Goal: Obtain resource: Download file/media

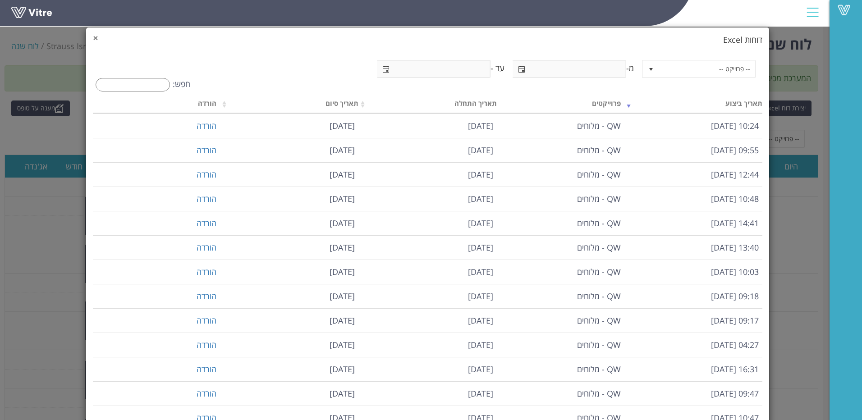
click at [98, 41] on span "×" at bounding box center [95, 38] width 5 height 13
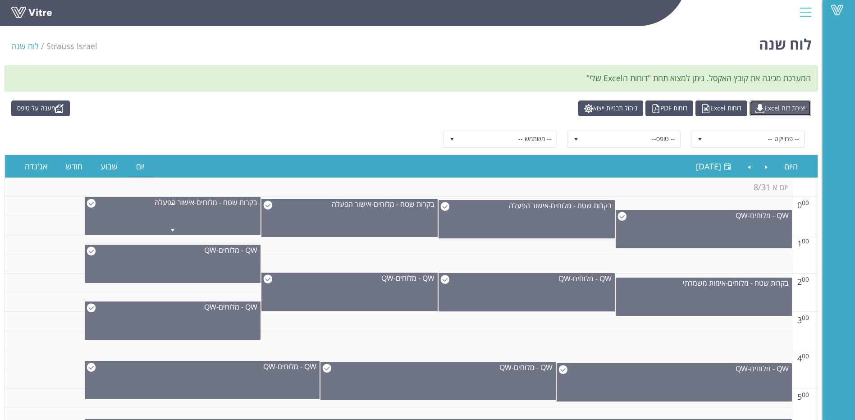
click at [773, 104] on link "יצירת דוח Excel" at bounding box center [781, 109] width 62 height 16
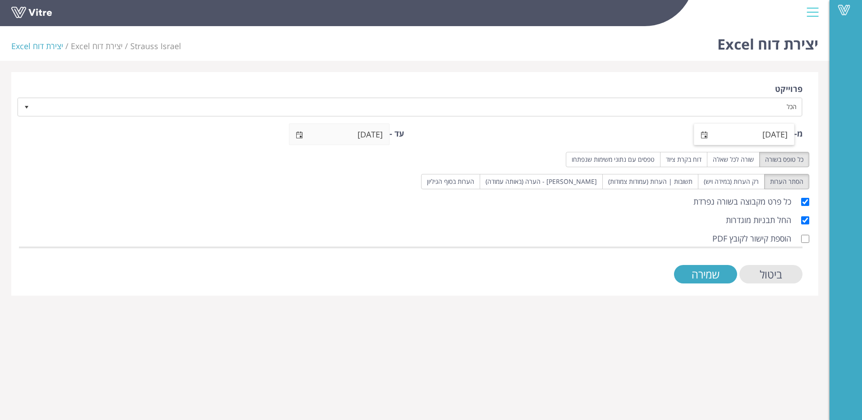
click at [706, 134] on span "select" at bounding box center [704, 135] width 7 height 7
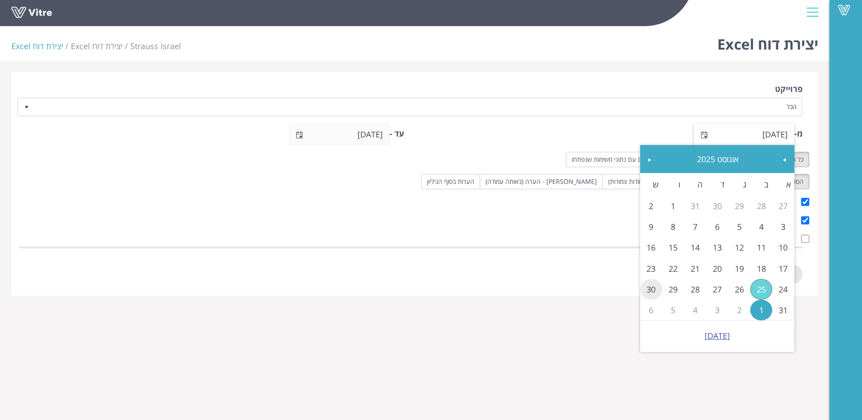
click at [651, 287] on link "30" at bounding box center [651, 289] width 22 height 21
type input "30/08/2025"
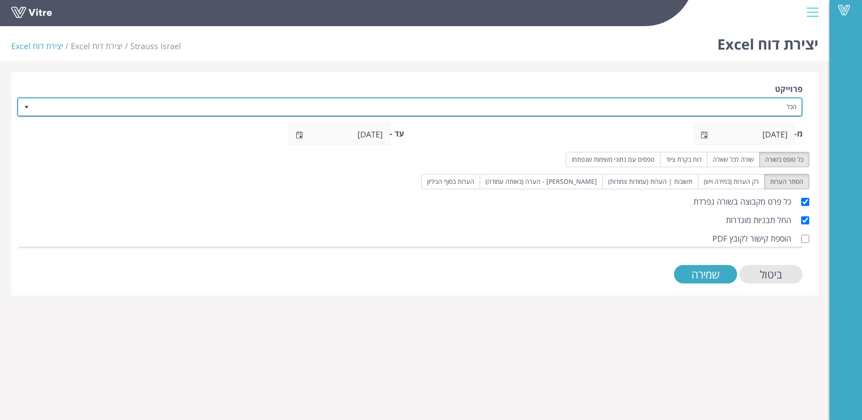
drag, startPoint x: 21, startPoint y: 107, endPoint x: 37, endPoint y: 110, distance: 16.0
click at [21, 108] on span "select" at bounding box center [26, 107] width 16 height 16
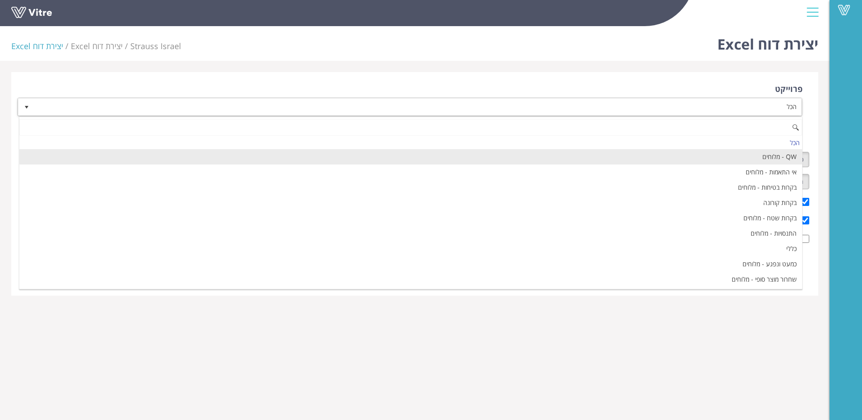
click at [705, 157] on li "QW - מלוחים" at bounding box center [410, 156] width 783 height 15
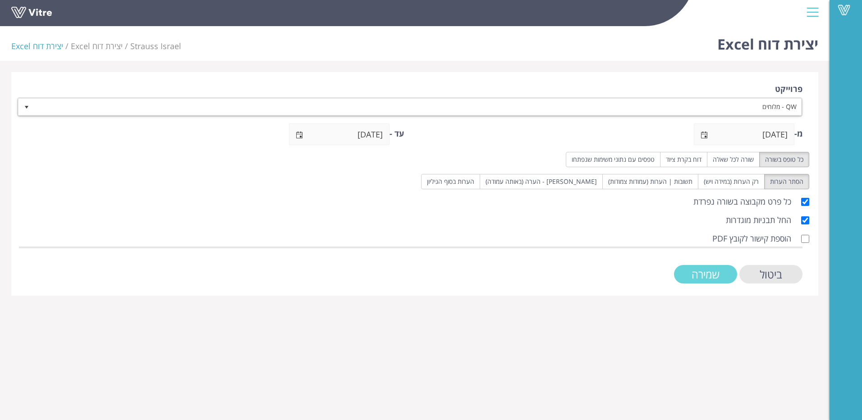
click at [698, 274] on input "שמירה" at bounding box center [705, 274] width 63 height 18
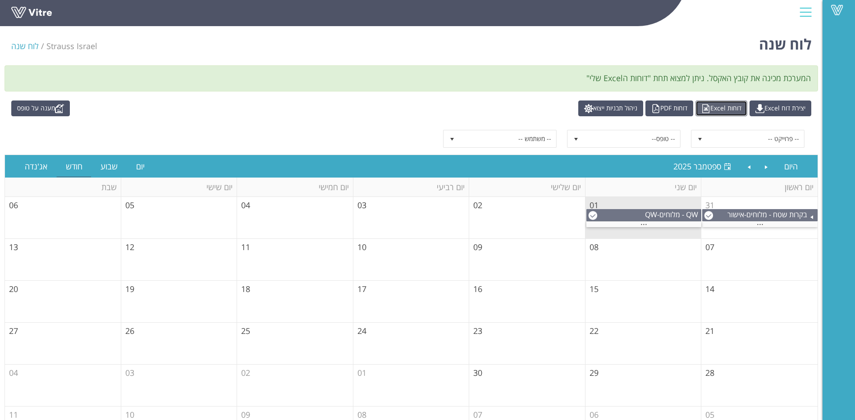
click at [716, 104] on link "דוחות Excel" at bounding box center [722, 109] width 52 height 16
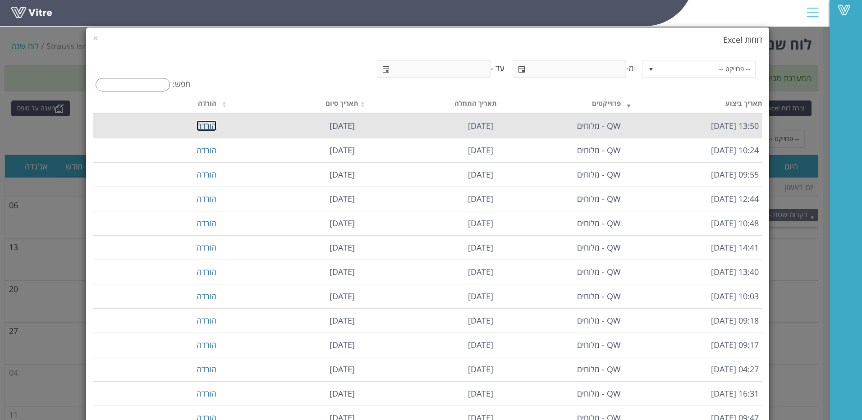
click at [216, 126] on link "הורדה" at bounding box center [207, 125] width 20 height 11
